Goal: Transaction & Acquisition: Purchase product/service

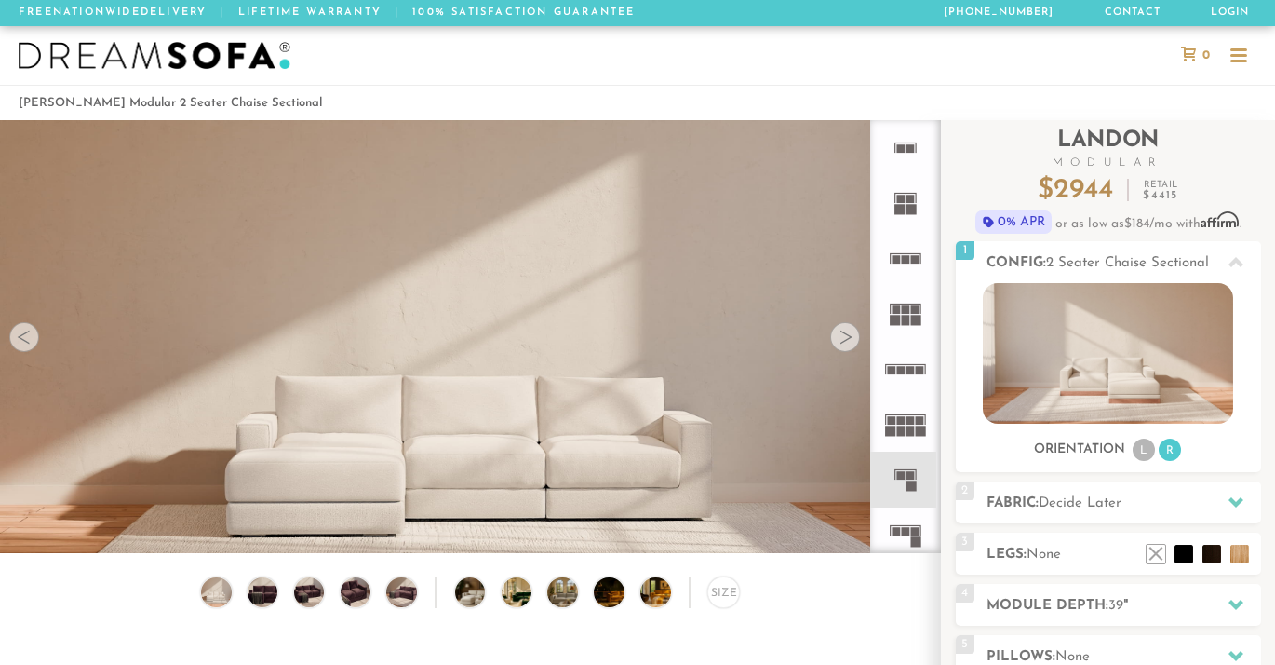
scroll to position [20255, 1275]
click at [901, 536] on icon at bounding box center [905, 534] width 55 height 55
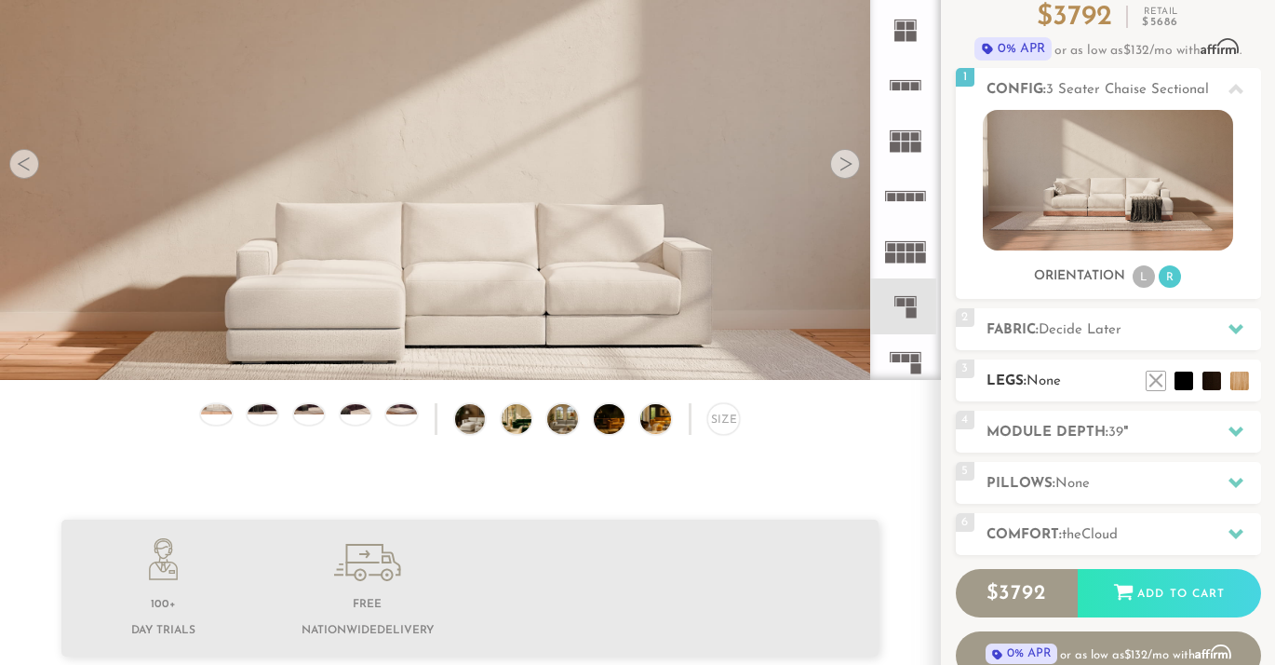
scroll to position [196, 0]
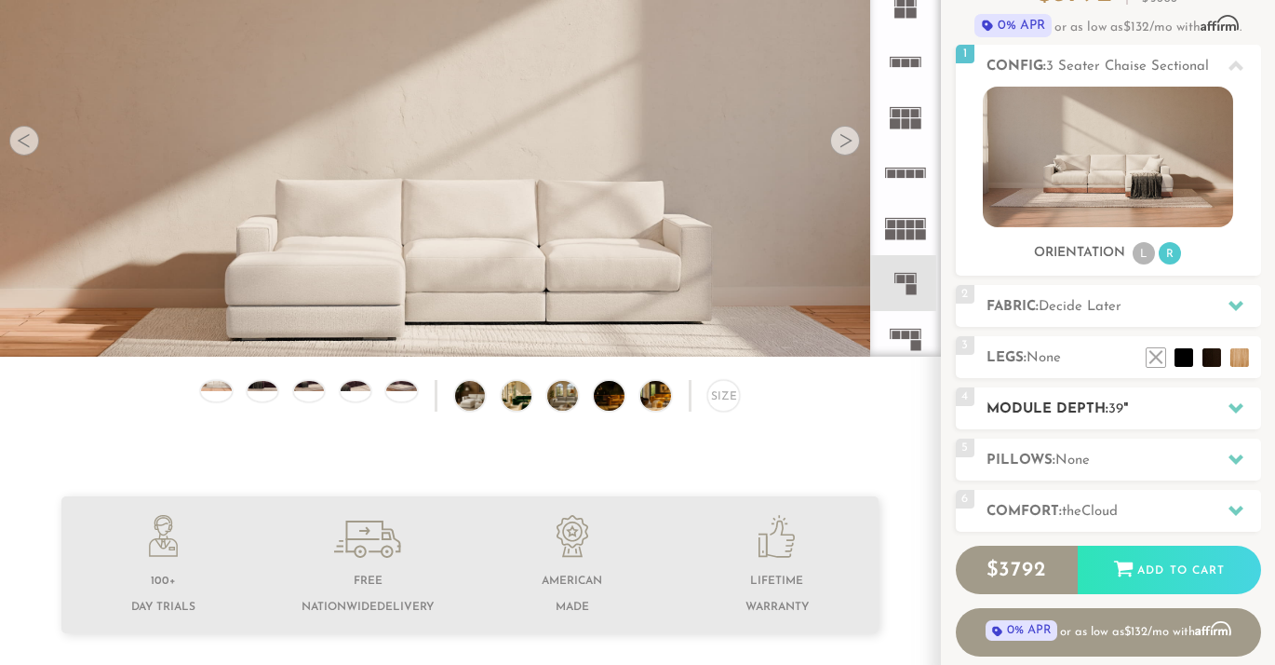
click at [1146, 411] on h2 "Module Depth: 39 "" at bounding box center [1124, 408] width 275 height 21
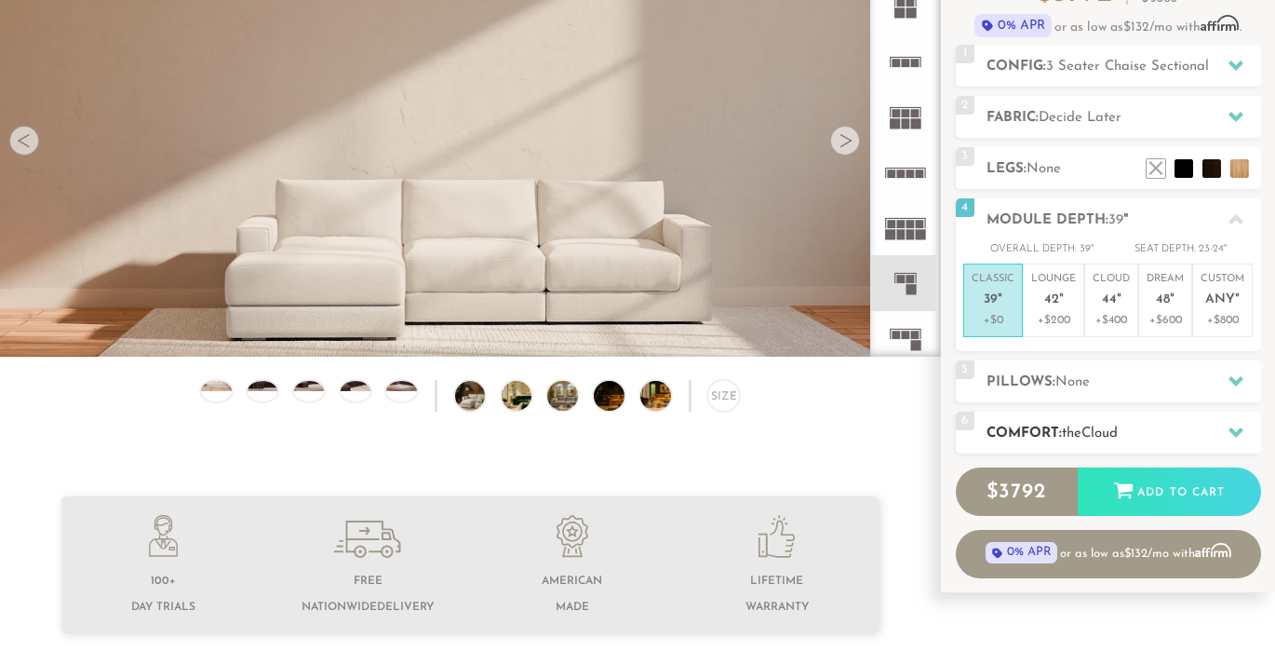
click at [1149, 433] on h2 "Comfort: the Cloud" at bounding box center [1124, 433] width 275 height 21
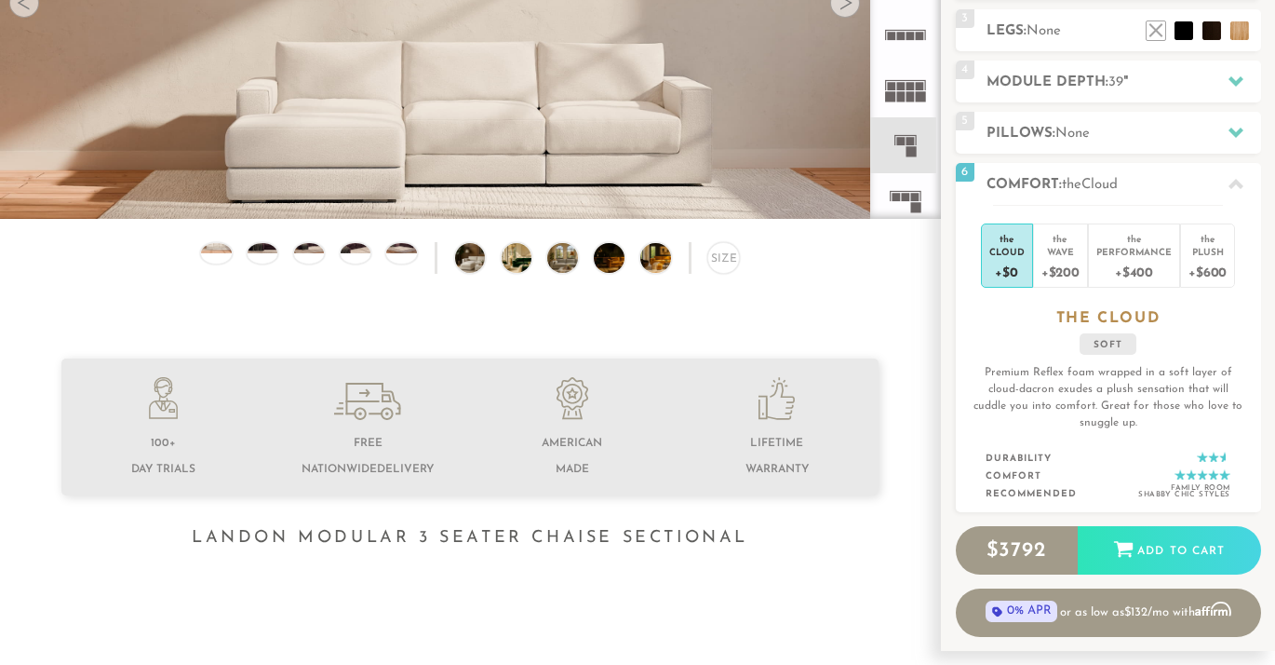
scroll to position [367, 0]
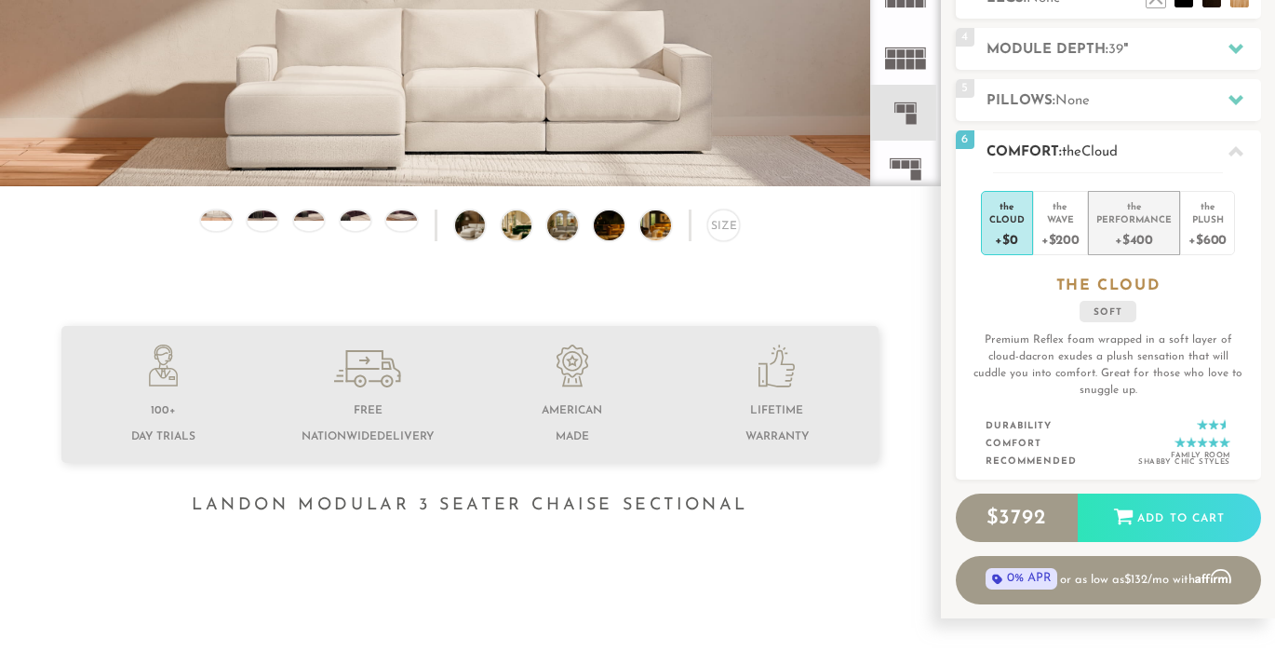
click at [1128, 222] on div "Performance" at bounding box center [1134, 218] width 75 height 13
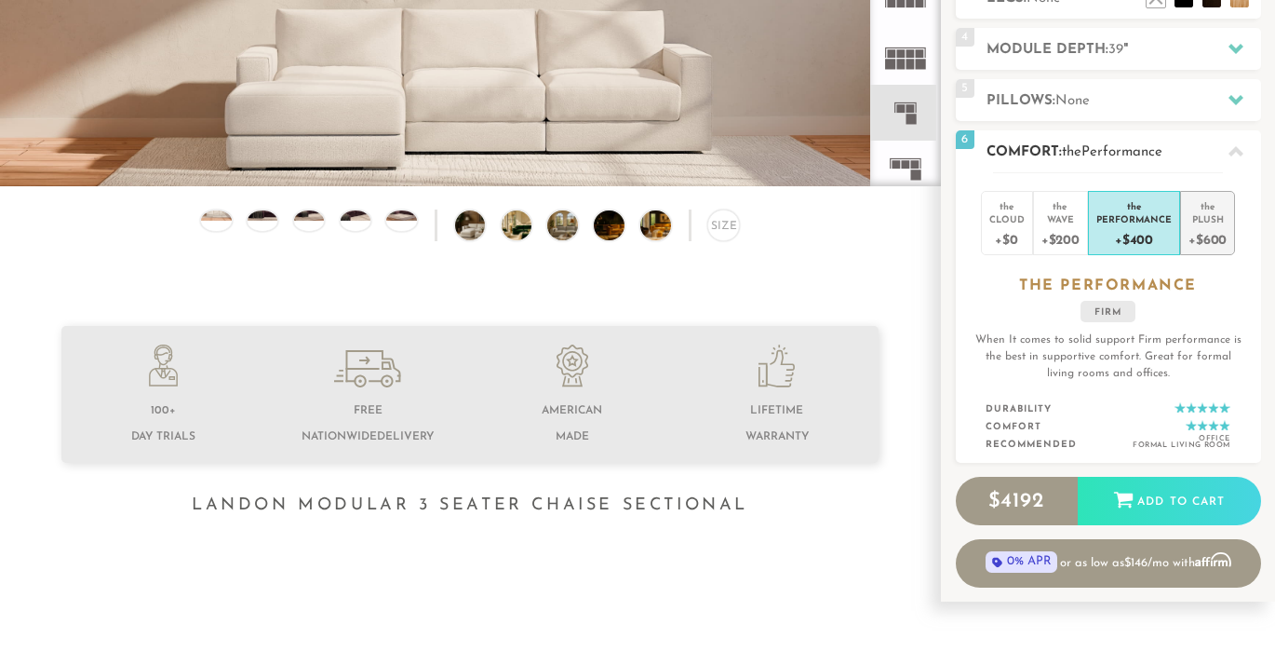
click at [1206, 233] on div "+$600" at bounding box center [1208, 238] width 38 height 27
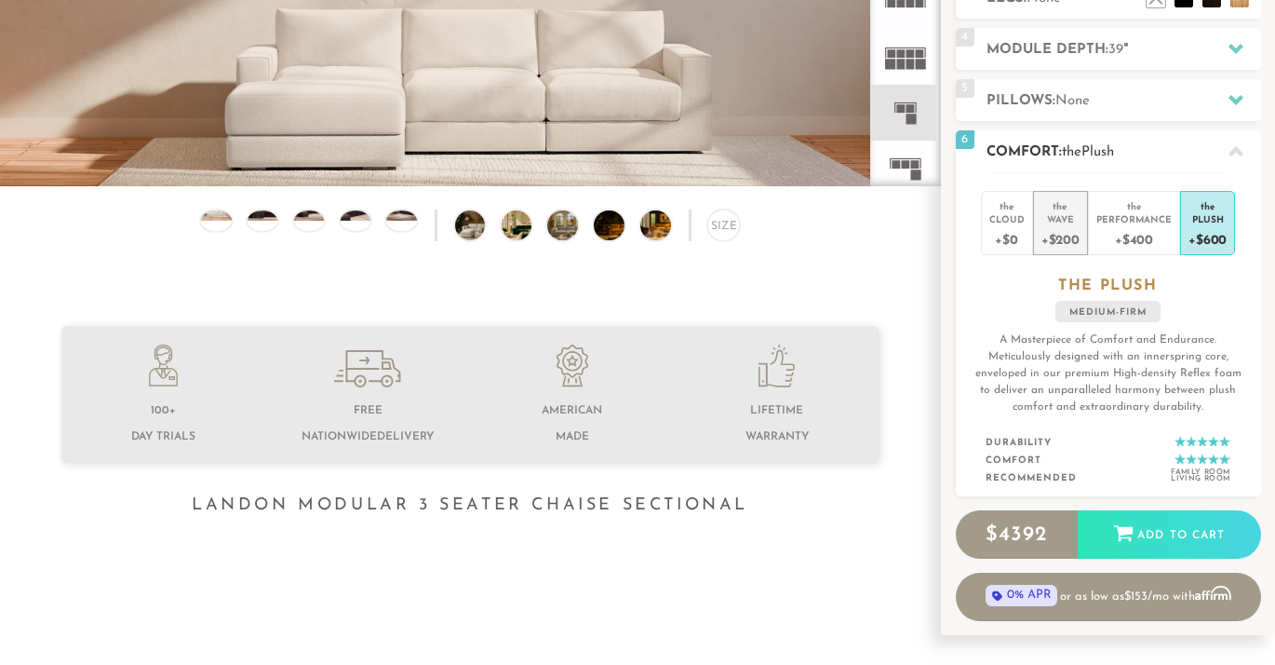
click at [1062, 233] on div "+$200" at bounding box center [1061, 238] width 38 height 27
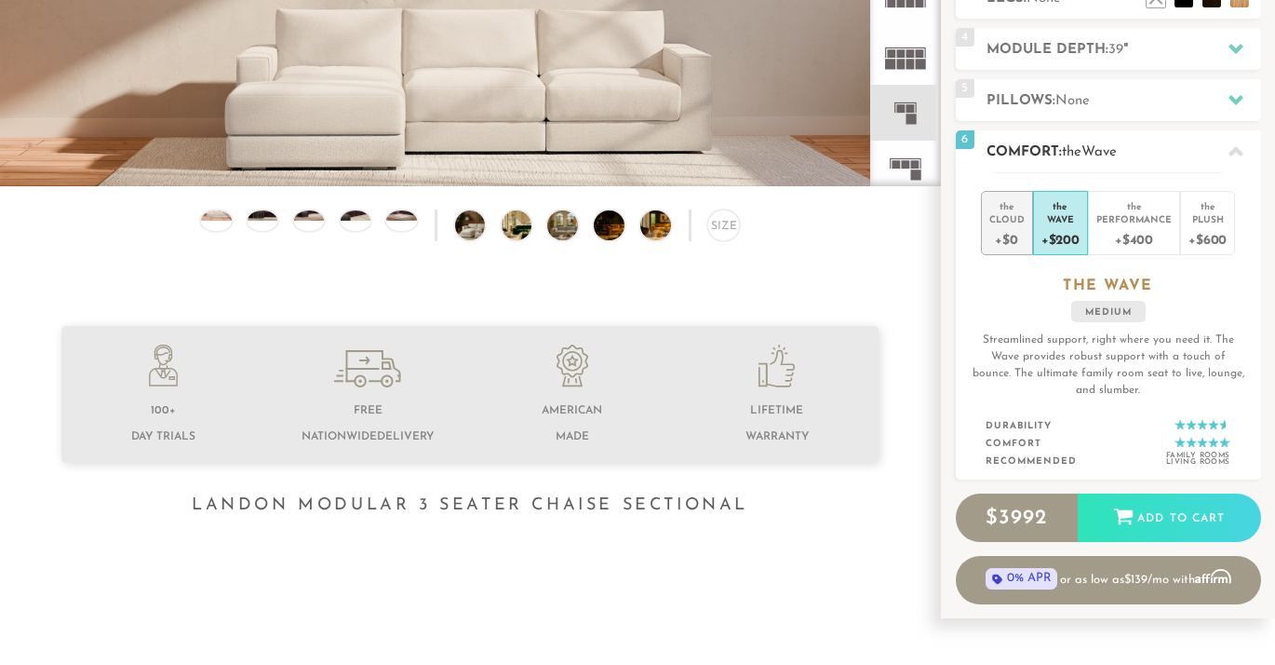
click at [1004, 231] on div "+$0" at bounding box center [1006, 238] width 35 height 27
click at [1049, 219] on div "Wave" at bounding box center [1061, 218] width 38 height 13
click at [1123, 215] on div "Performance" at bounding box center [1134, 218] width 75 height 13
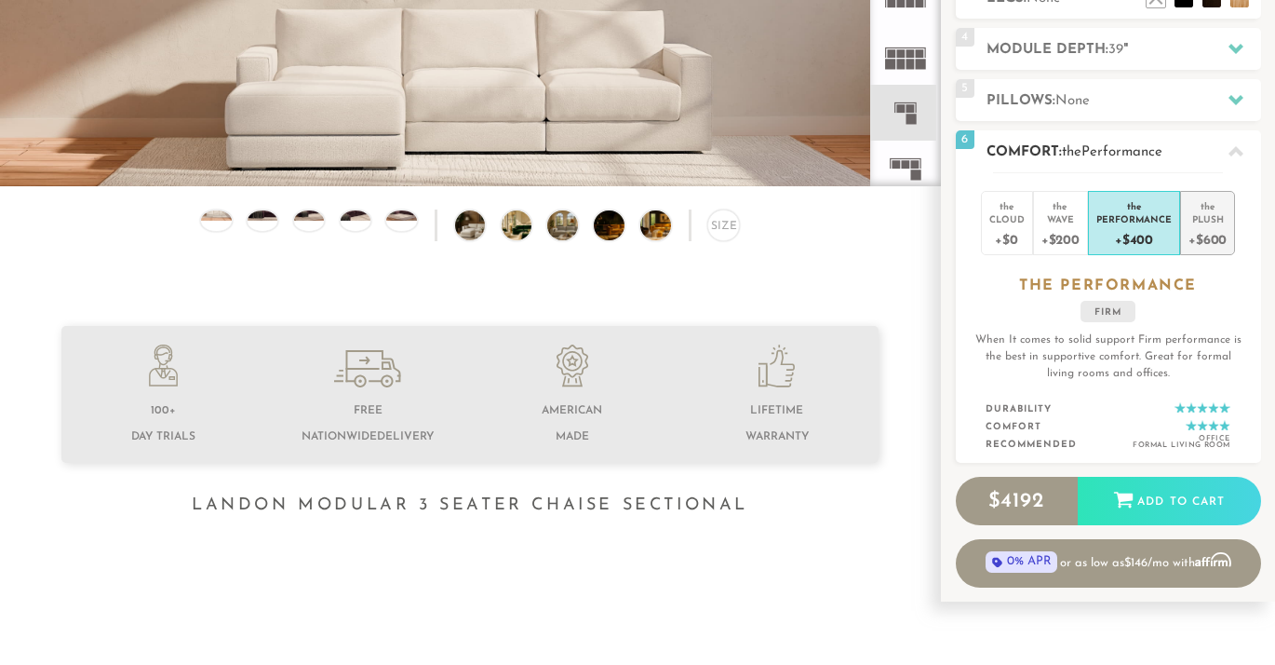
click at [1205, 225] on div "+$600" at bounding box center [1208, 238] width 38 height 27
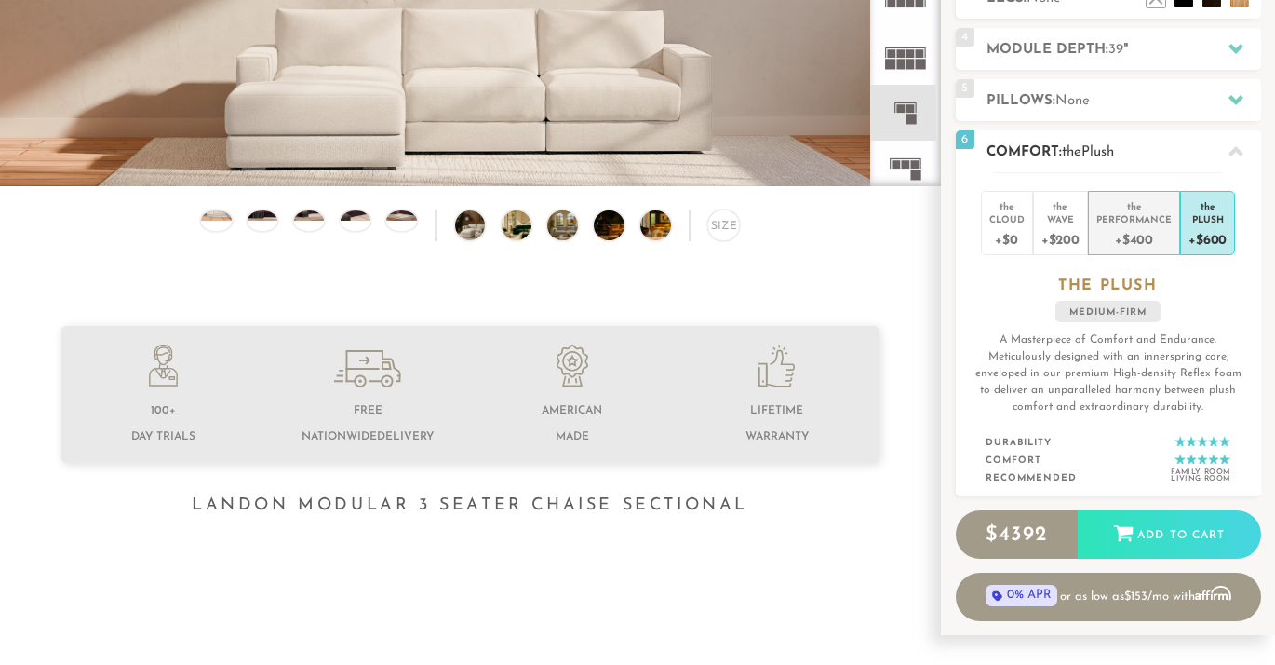
click at [1151, 234] on div "+$400" at bounding box center [1134, 238] width 75 height 27
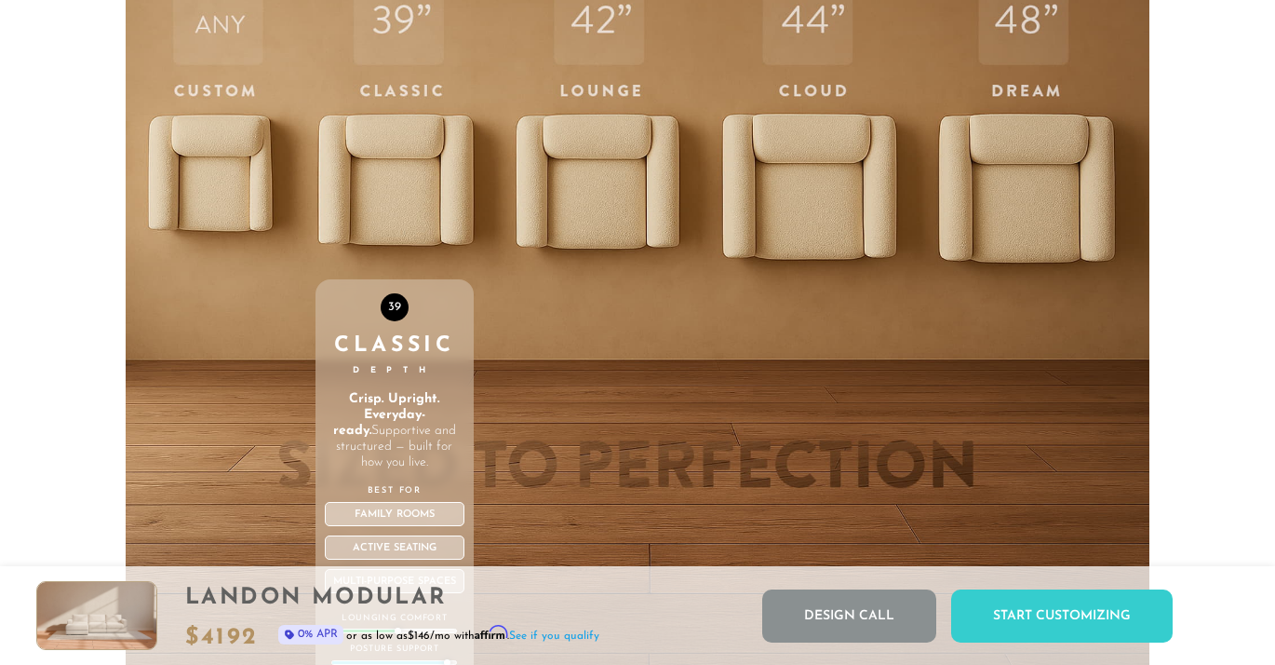
scroll to position [6133, 0]
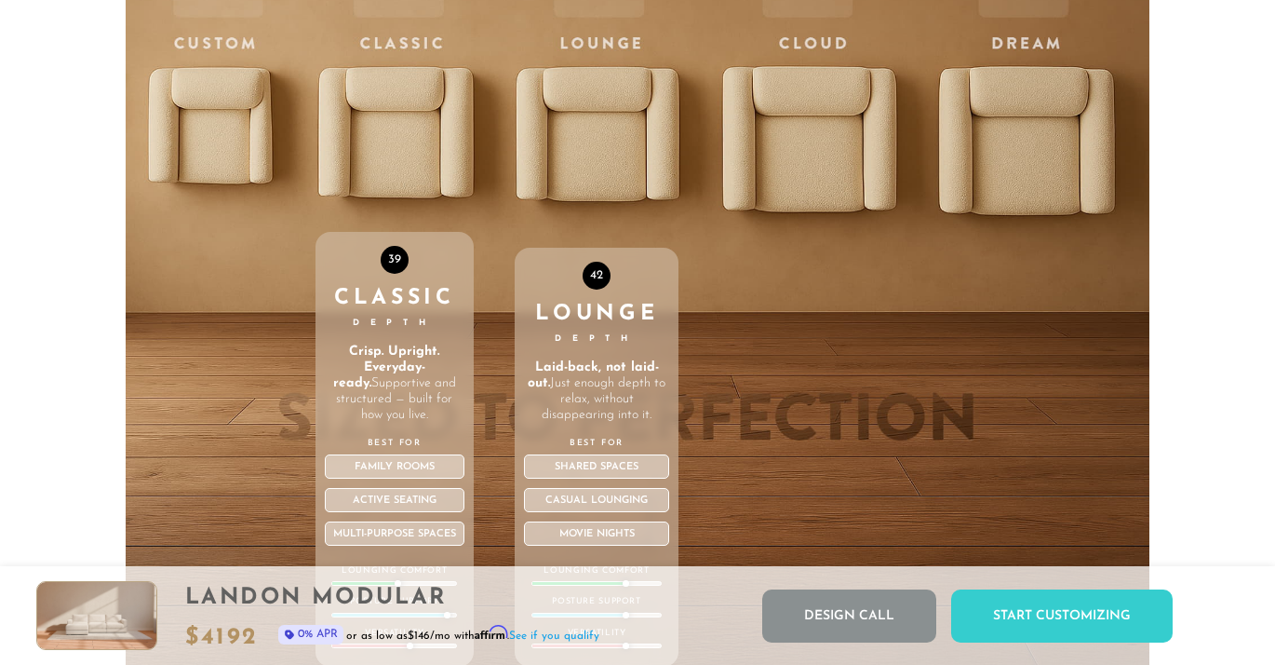
click at [586, 149] on div "42 Lounge Depth Laid-back, not laid-out. Just enough depth to relax, without di…" at bounding box center [597, 287] width 164 height 791
click at [584, 133] on div "42 Lounge Depth Laid-back, not laid-out. Just enough depth to relax, without di…" at bounding box center [597, 287] width 164 height 791
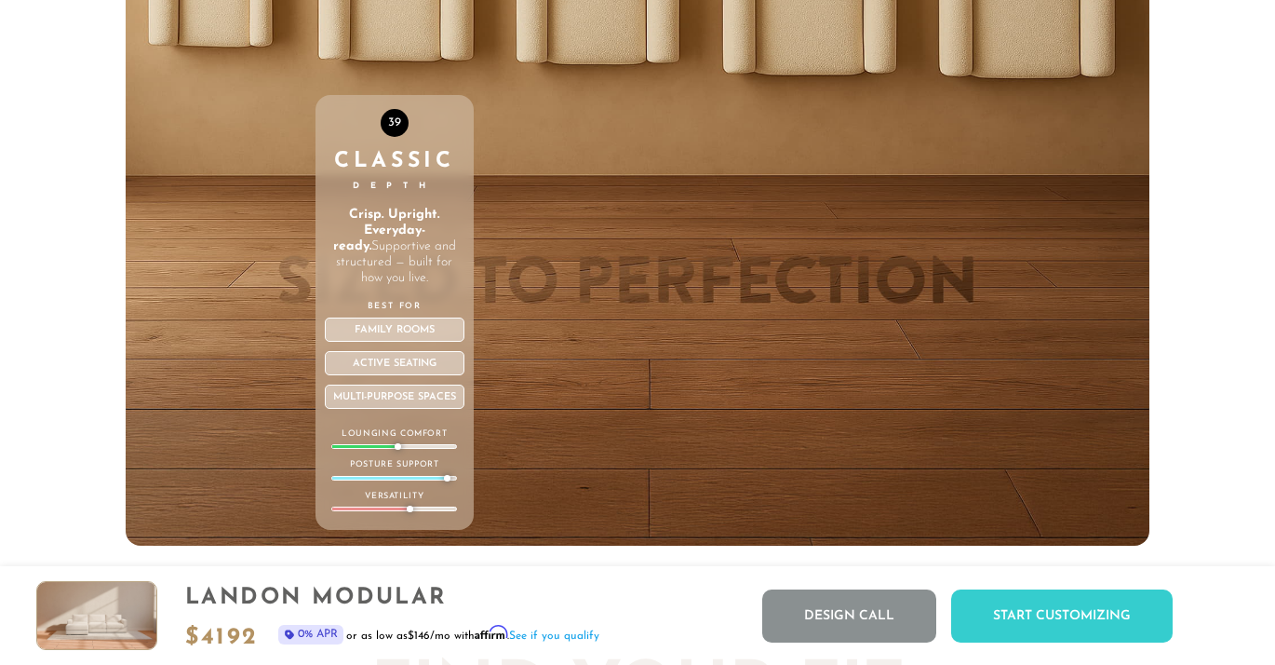
scroll to position [6261, 0]
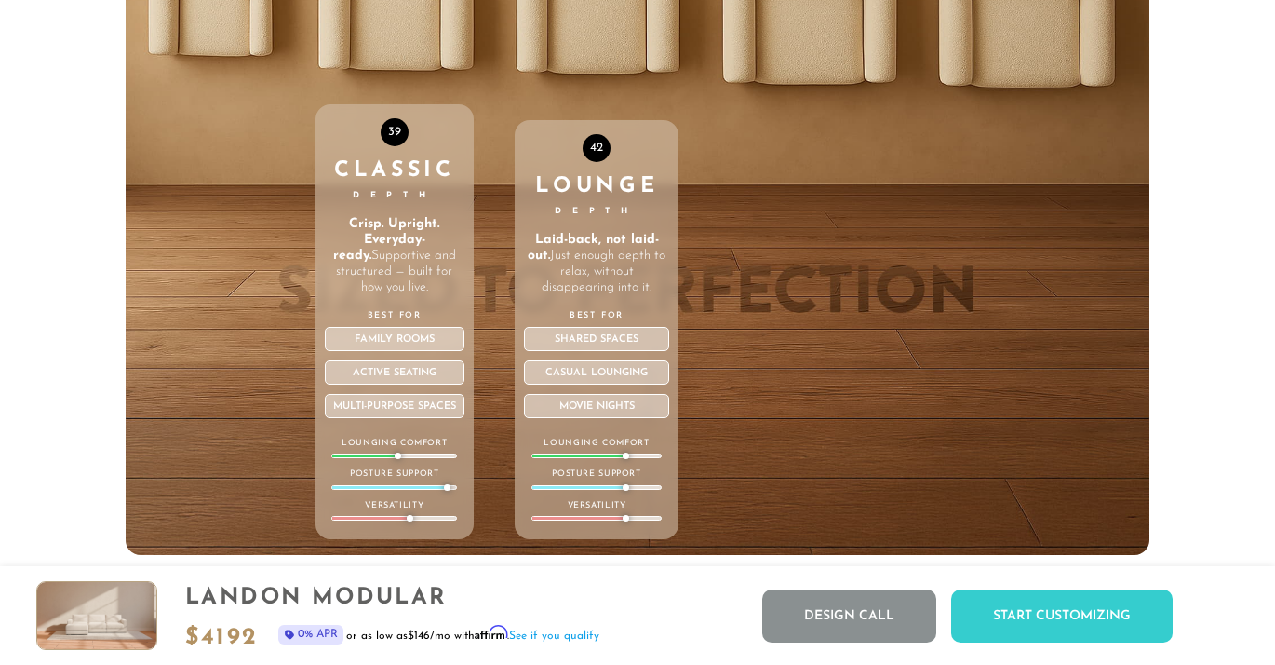
click at [635, 57] on div "42 Lounge Depth Laid-back, not laid-out. Just enough depth to relax, without di…" at bounding box center [597, 159] width 164 height 791
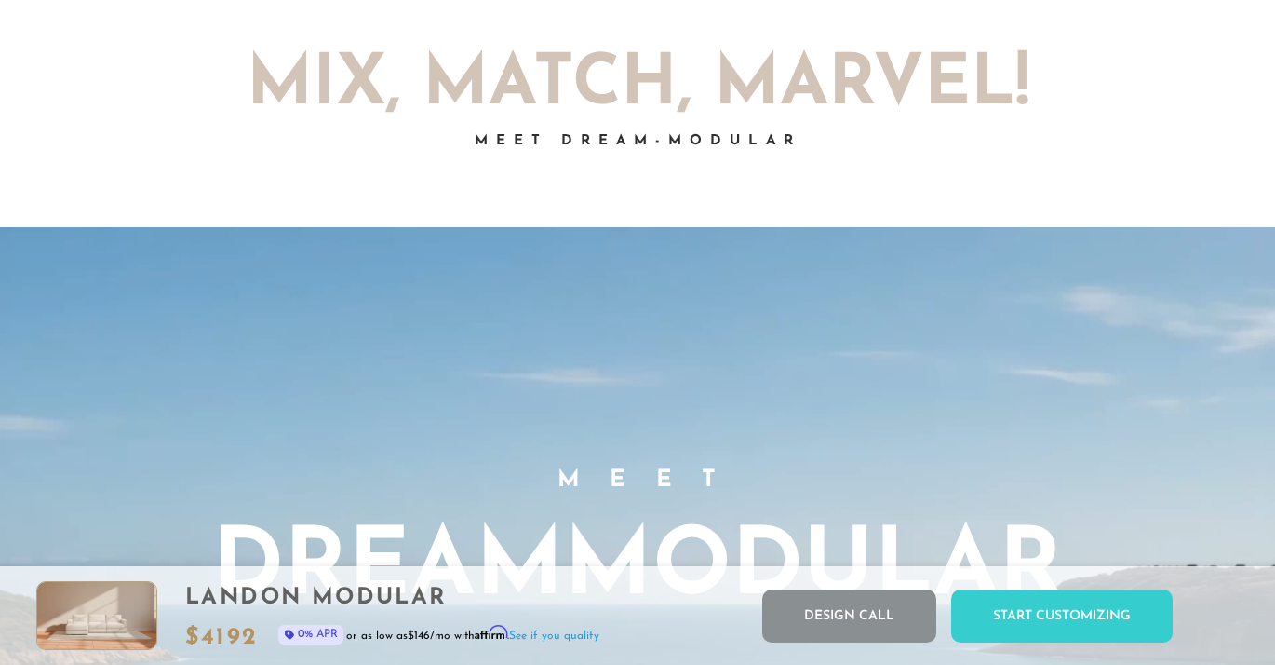
scroll to position [0, 0]
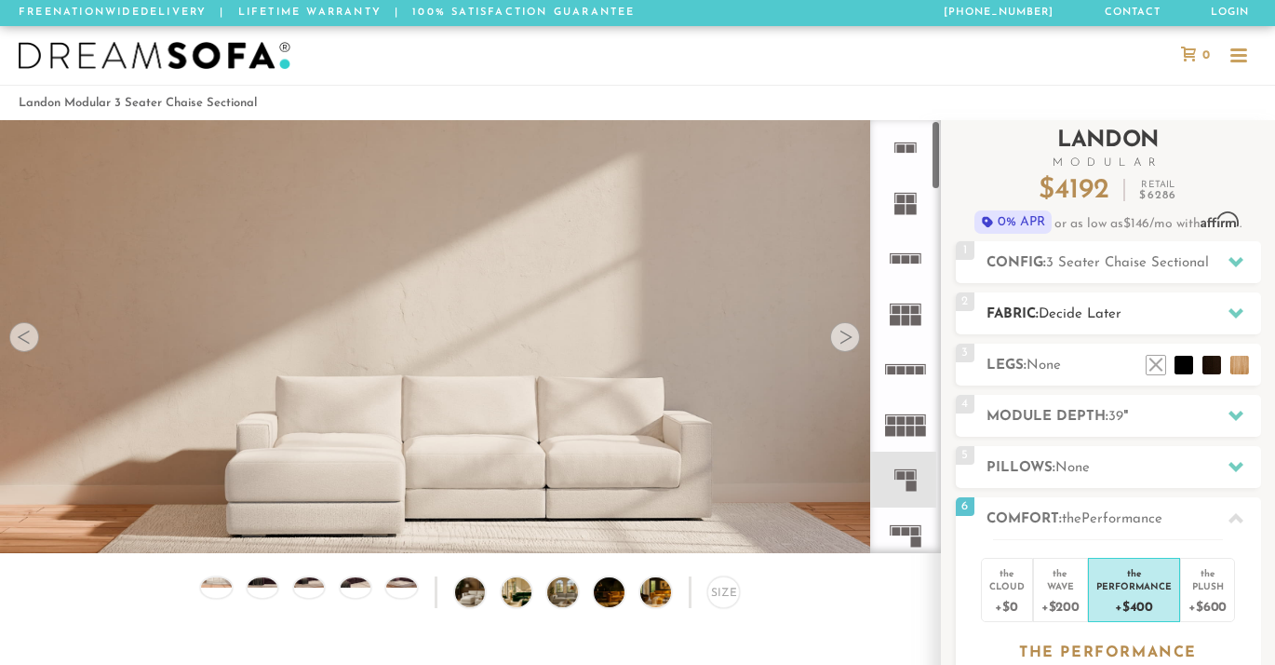
click at [1109, 316] on span "Decide Later" at bounding box center [1080, 314] width 83 height 14
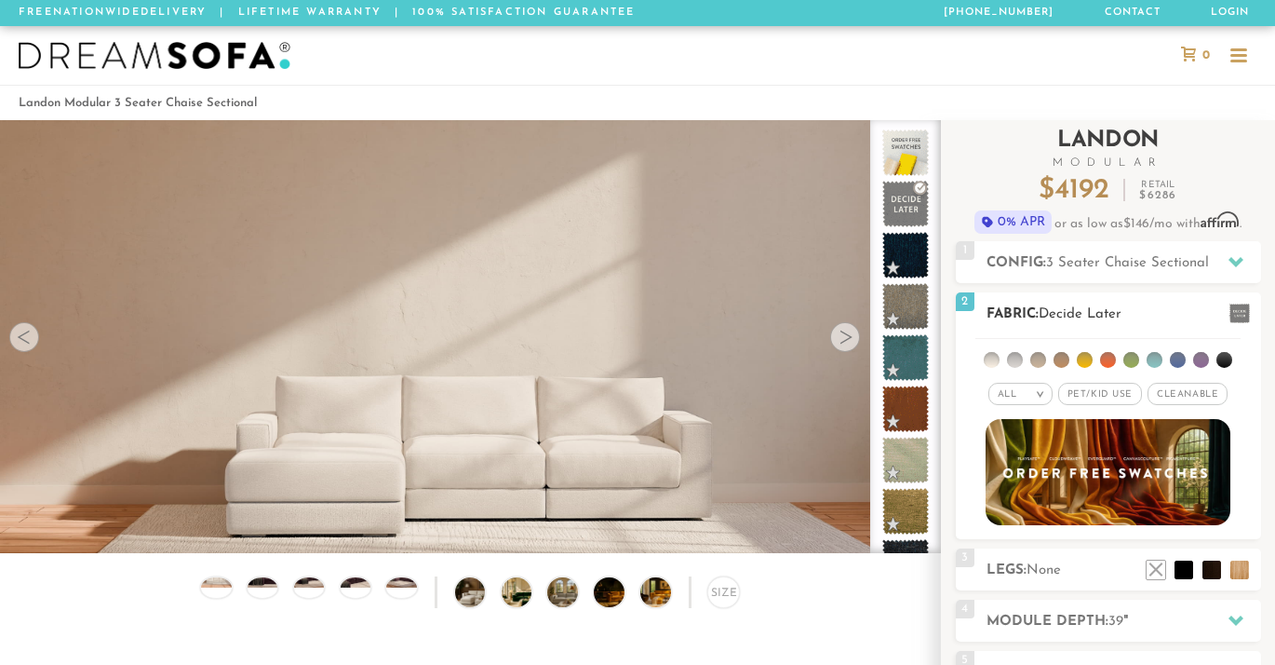
click at [1065, 357] on li at bounding box center [1062, 360] width 16 height 16
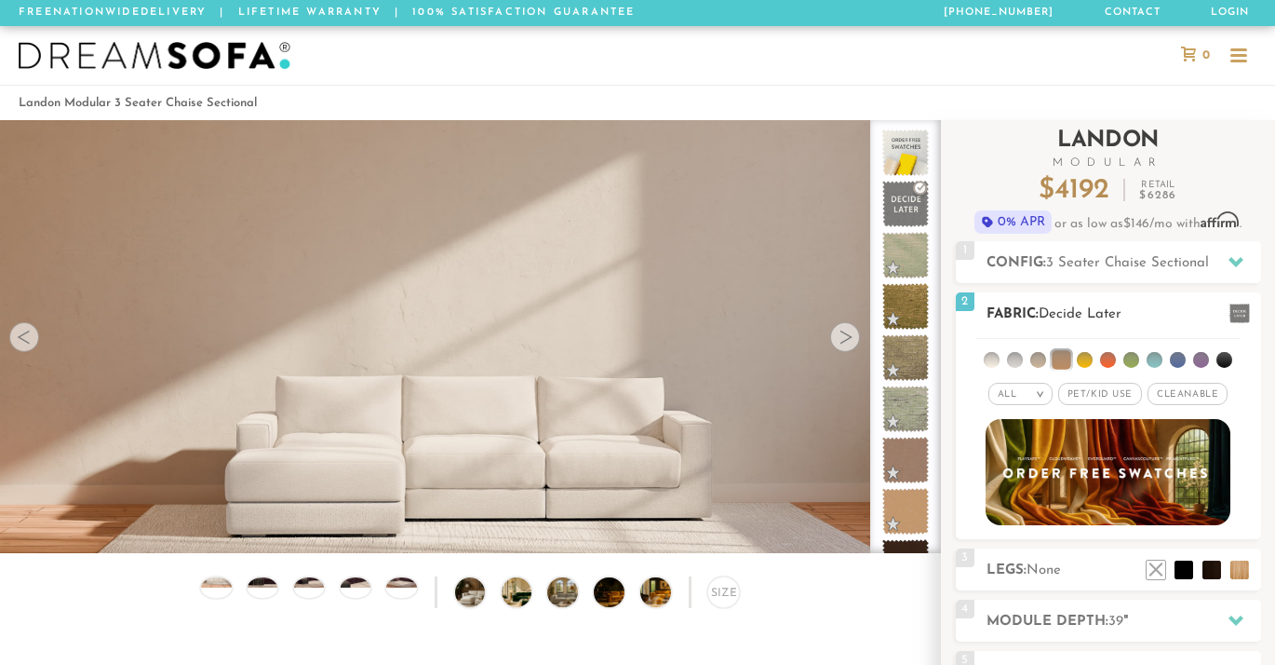
click at [1089, 357] on li at bounding box center [1085, 360] width 16 height 16
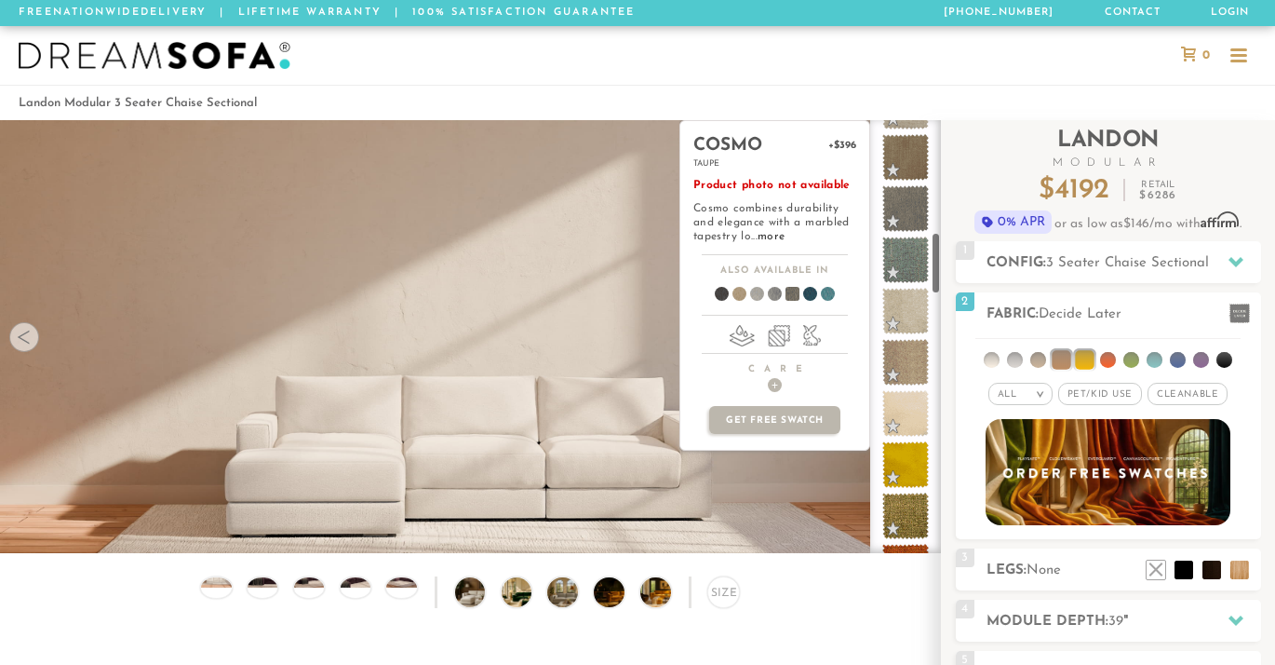
scroll to position [770, 0]
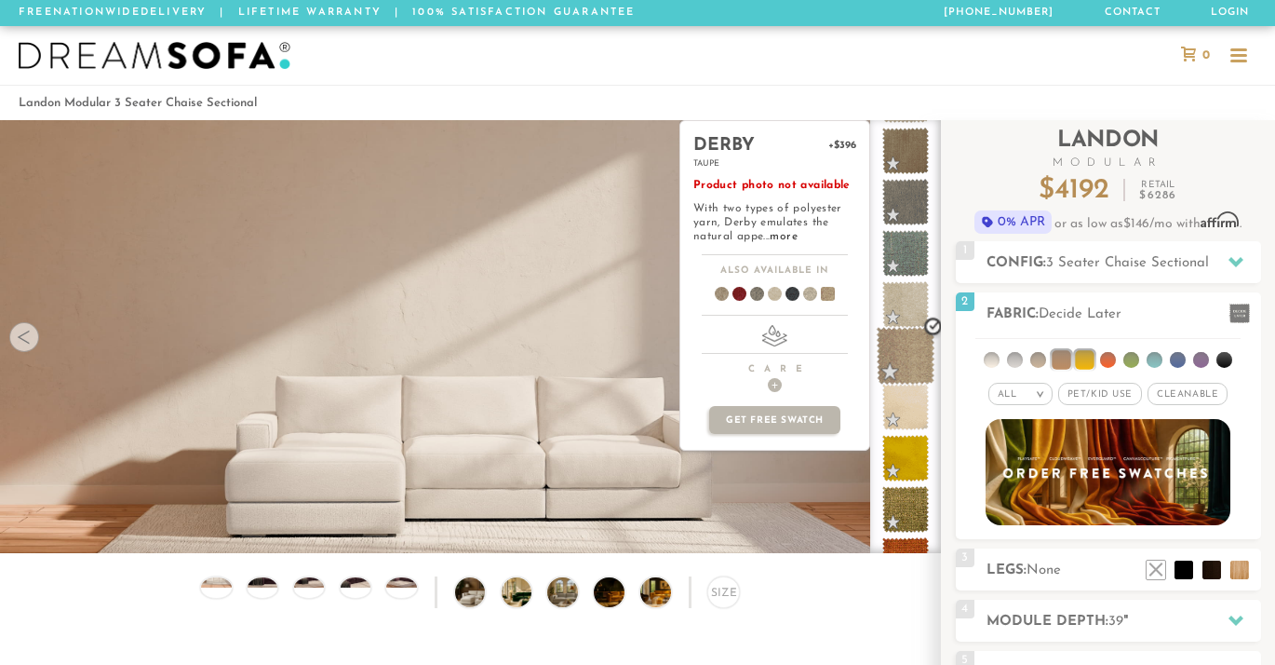
click at [902, 352] on span at bounding box center [906, 356] width 59 height 59
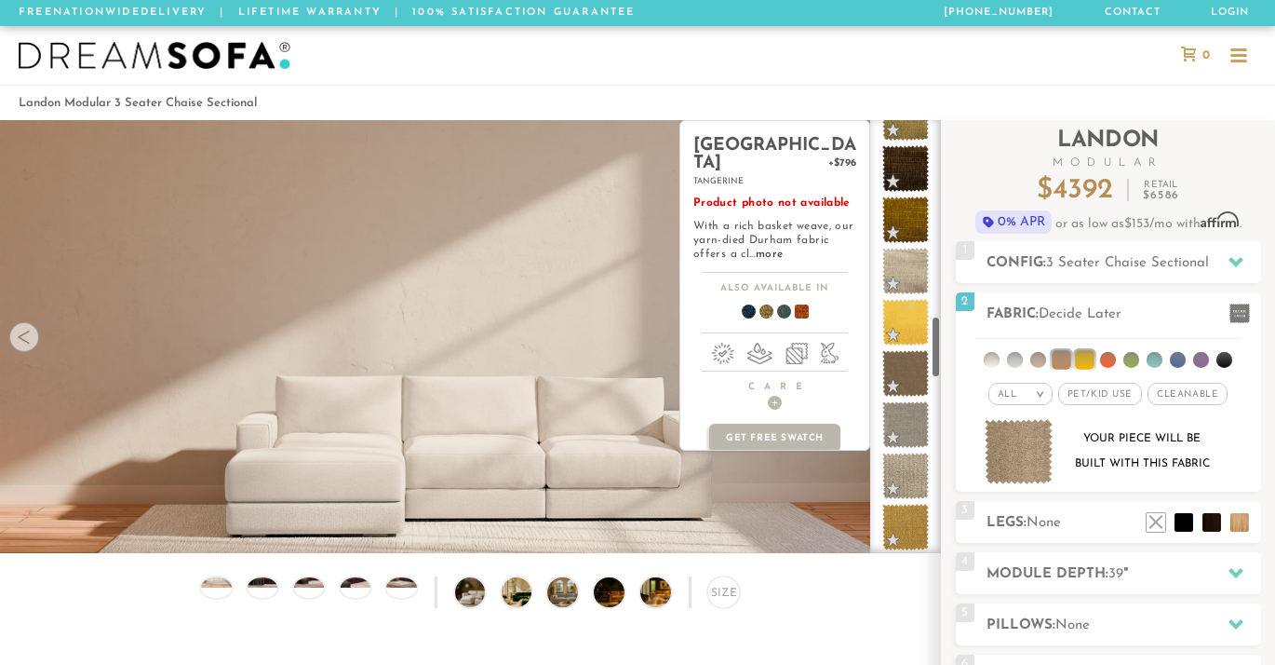
scroll to position [1398, 0]
